Goal: Task Accomplishment & Management: Manage account settings

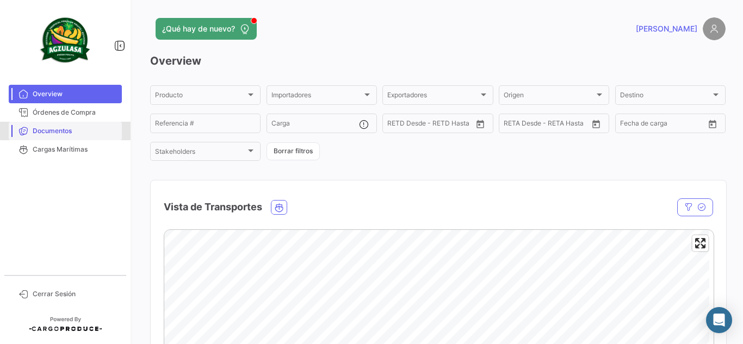
click at [66, 131] on span "Documentos" at bounding box center [75, 131] width 85 height 10
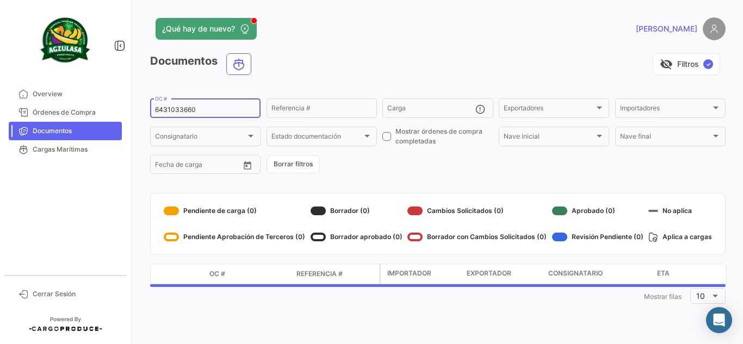
click at [189, 111] on input "6431033660" at bounding box center [205, 110] width 101 height 8
paste input "GQL0418302"
click at [320, 69] on div "visibility_off Filtros ✓" at bounding box center [493, 64] width 466 height 22
click at [210, 109] on input "GQL0418302" at bounding box center [205, 110] width 101 height 8
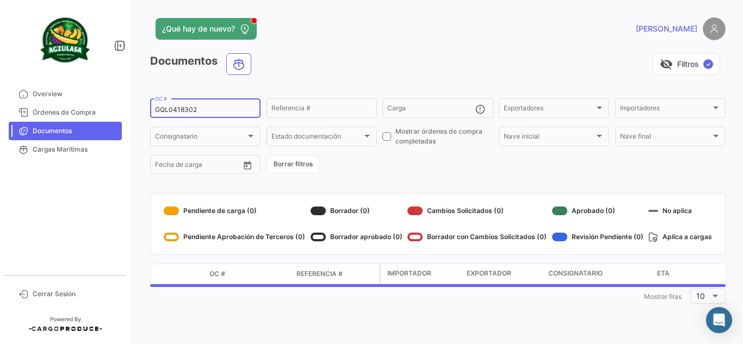
type input "GQL0418302"
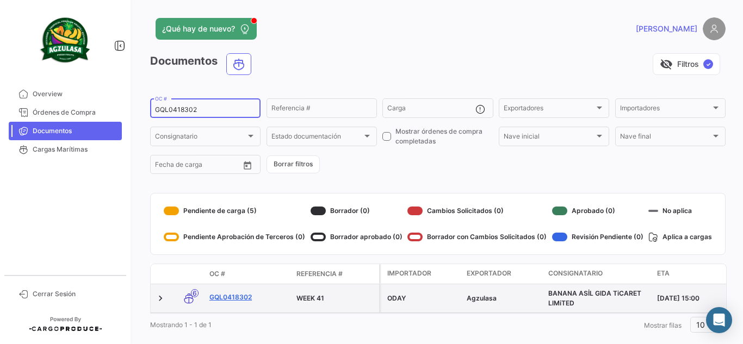
click at [249, 296] on link "GQL0418302" at bounding box center [248, 298] width 78 height 10
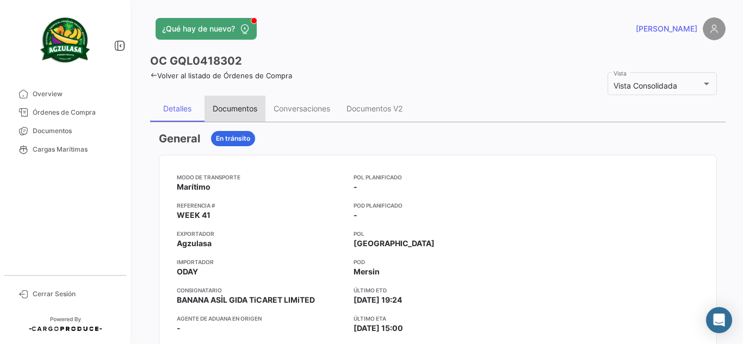
click at [238, 108] on div "Documentos" at bounding box center [235, 108] width 45 height 9
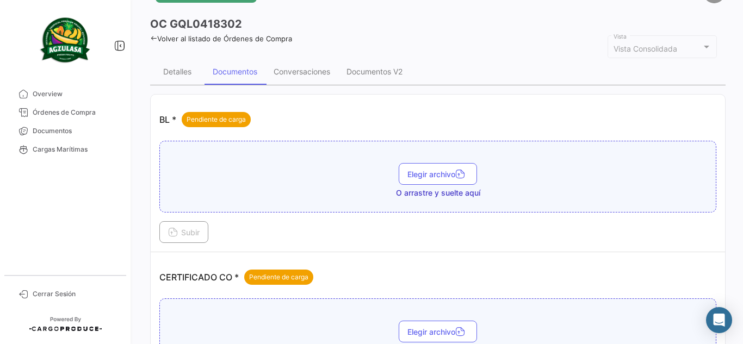
scroll to position [54, 0]
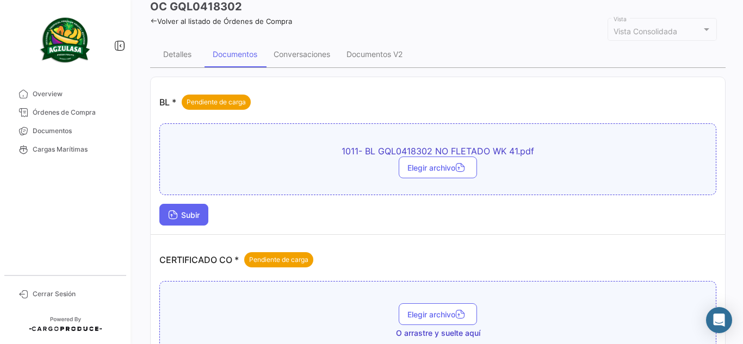
click at [200, 212] on span "Subir" at bounding box center [184, 214] width 32 height 9
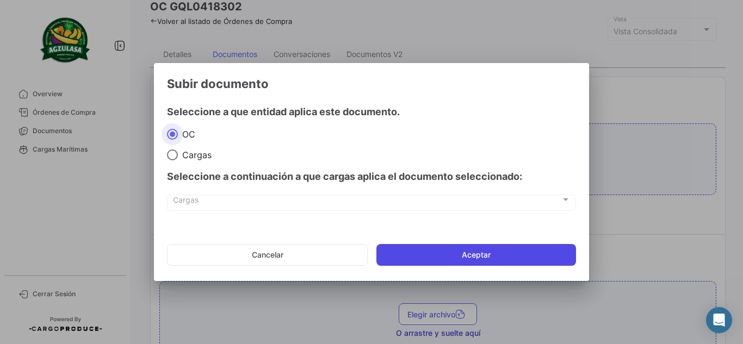
click at [456, 263] on button "Aceptar" at bounding box center [476, 255] width 200 height 22
